Goal: Contribute content: Contribute content

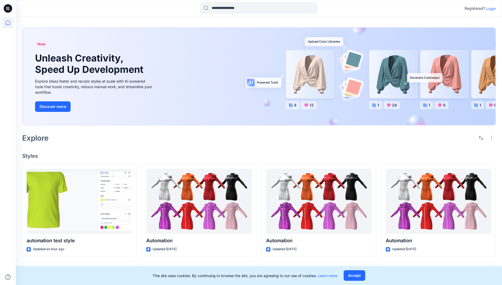
click at [490, 8] on p "Login" at bounding box center [490, 9] width 9 height 6
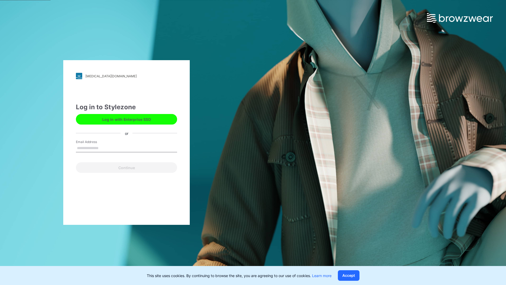
click at [104, 148] on input "Email Address" at bounding box center [126, 148] width 101 height 8
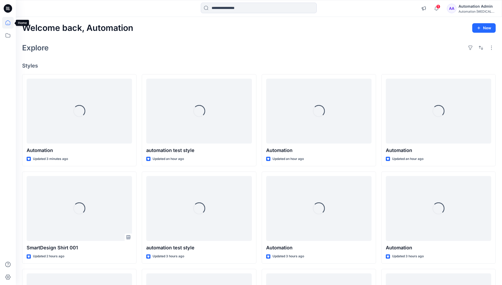
click at [10, 23] on icon at bounding box center [8, 22] width 5 height 5
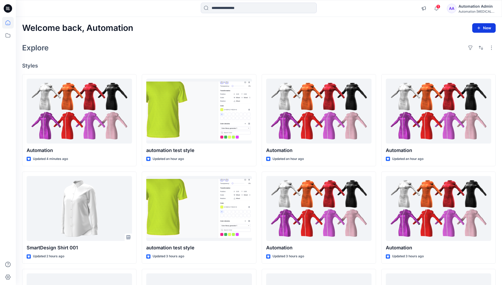
click at [480, 25] on button "New" at bounding box center [484, 27] width 23 height 9
click at [467, 41] on p "New Style" at bounding box center [468, 41] width 18 height 6
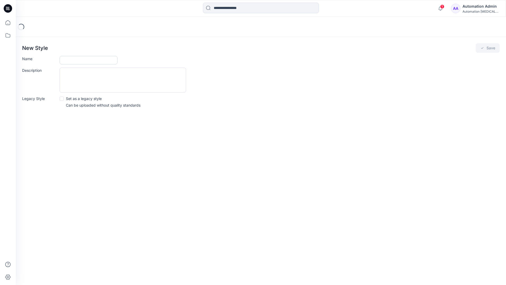
click at [68, 60] on input "Name" at bounding box center [89, 60] width 58 height 8
type input "**********"
click at [487, 49] on button "Save" at bounding box center [488, 47] width 24 height 9
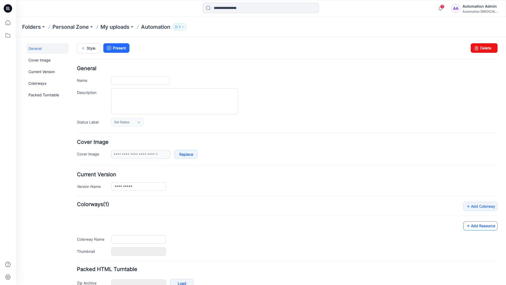
click at [485, 227] on link "Add Resource" at bounding box center [481, 225] width 34 height 9
type input "**********"
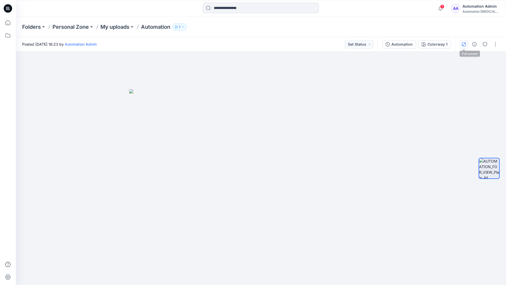
click at [465, 43] on icon "button" at bounding box center [464, 44] width 3 height 3
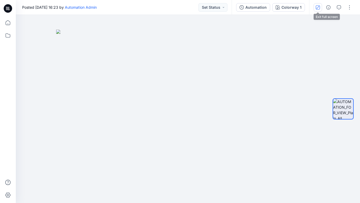
click at [317, 9] on button "button" at bounding box center [318, 7] width 8 height 8
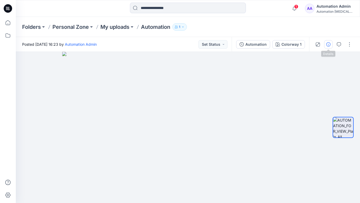
click at [327, 44] on icon "button" at bounding box center [328, 44] width 4 height 4
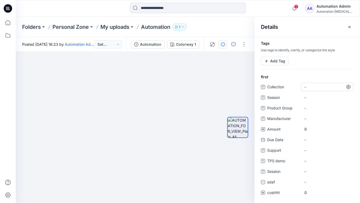
click at [310, 85] on span "-" at bounding box center [328, 87] width 46 height 6
type textarea "**********"
click at [239, 87] on div at bounding box center [237, 127] width 21 height 86
click at [321, 88] on span "dsfdsfsdfsdfsd" at bounding box center [328, 87] width 46 height 6
type textarea "*"
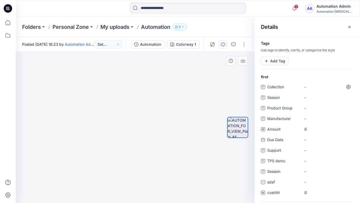
click at [225, 84] on div at bounding box center [238, 127] width 34 height 86
click at [275, 62] on button "Add Tag" at bounding box center [275, 61] width 28 height 8
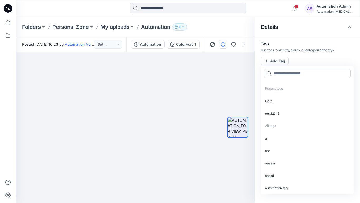
click at [282, 75] on input at bounding box center [307, 73] width 86 height 9
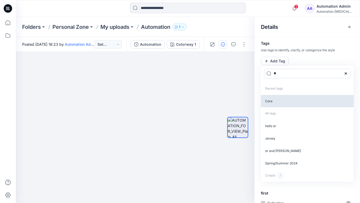
type input "*"
click at [274, 102] on p "Core" at bounding box center [307, 101] width 93 height 12
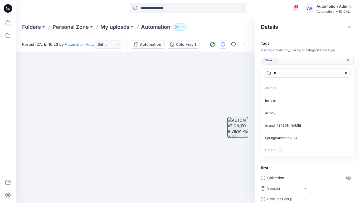
click at [276, 61] on icon "Remove tag" at bounding box center [276, 60] width 4 height 4
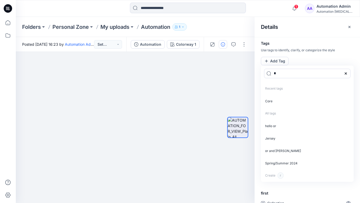
click at [347, 73] on icon at bounding box center [346, 73] width 4 height 4
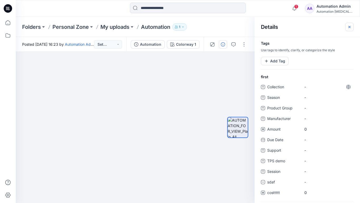
click at [348, 28] on icon "button" at bounding box center [350, 27] width 4 height 4
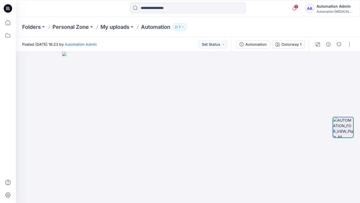
click at [326, 6] on div "Automation Admin" at bounding box center [335, 6] width 37 height 6
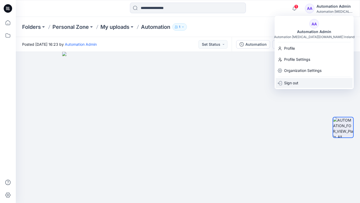
click at [293, 80] on p "Sign out" at bounding box center [291, 83] width 14 height 10
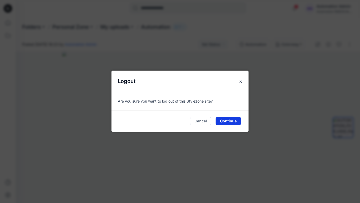
click at [228, 118] on button "Continue" at bounding box center [229, 121] width 26 height 8
